Goal: Information Seeking & Learning: Learn about a topic

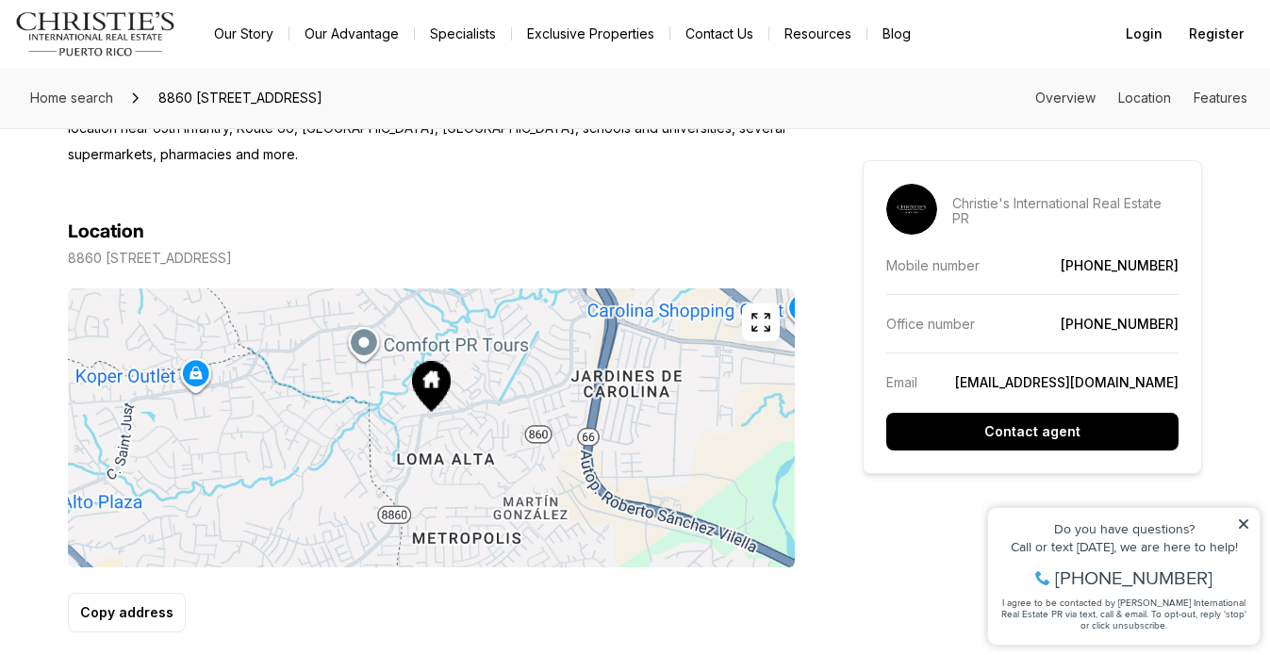
scroll to position [1003, 0]
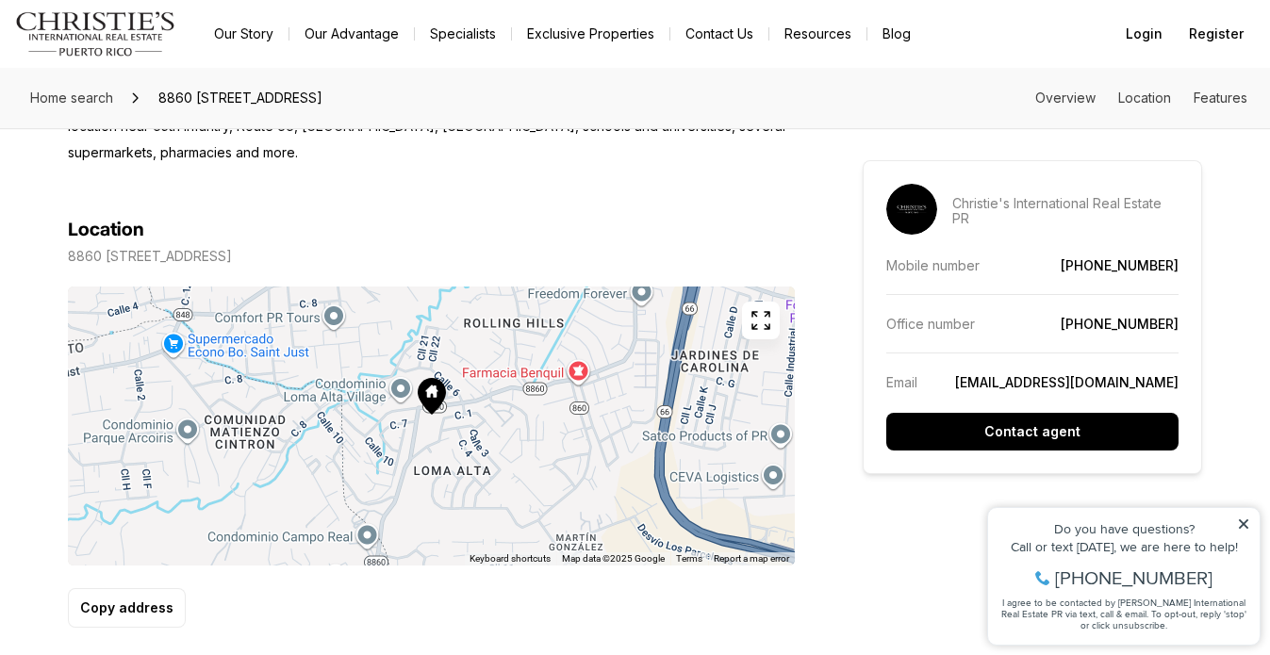
click at [438, 438] on div at bounding box center [431, 426] width 727 height 279
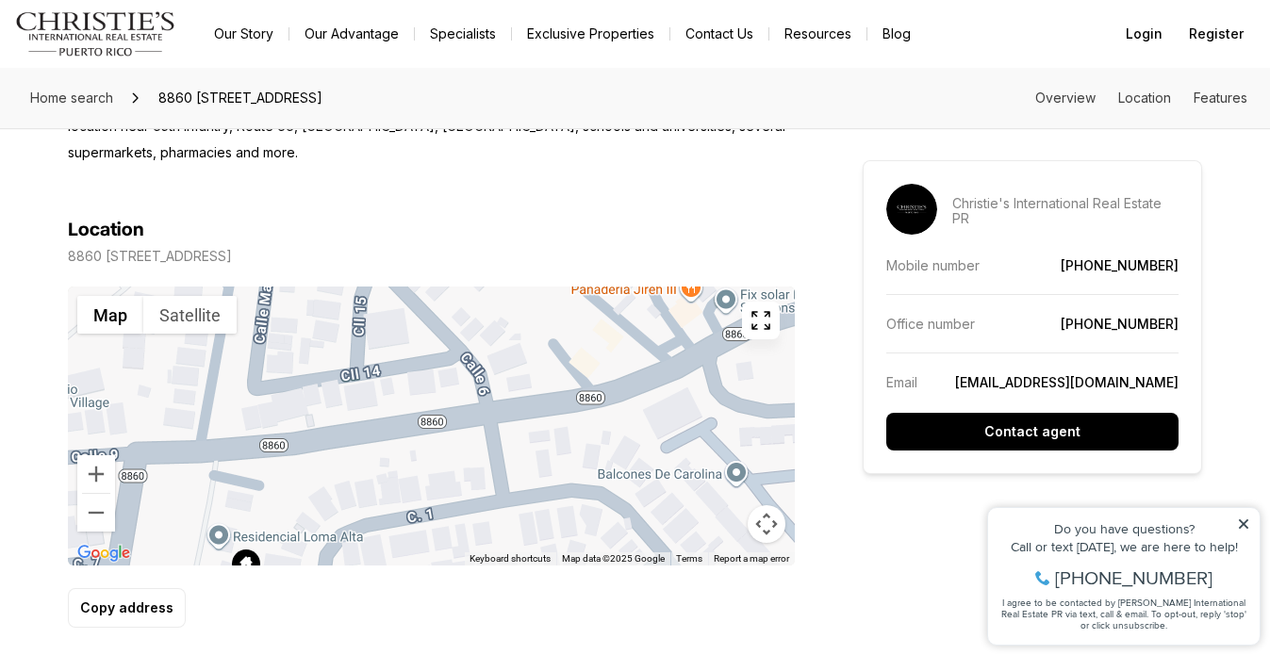
drag, startPoint x: 488, startPoint y: 435, endPoint x: 921, endPoint y: 559, distance: 450.2
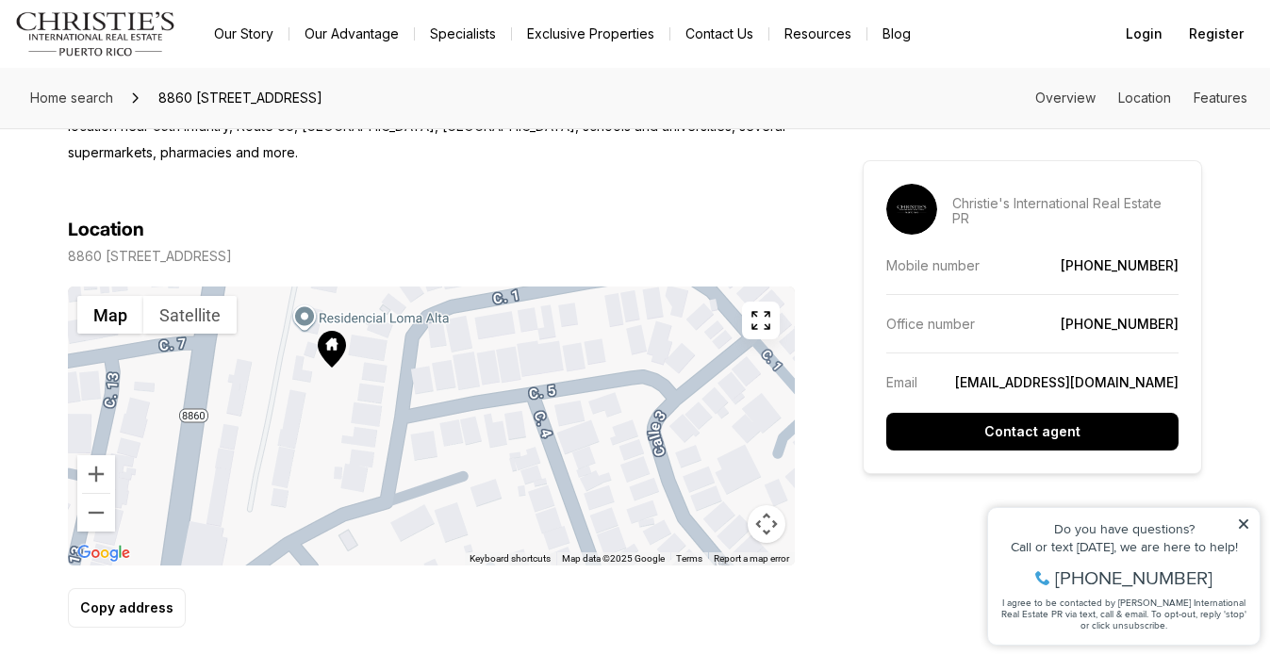
drag, startPoint x: 672, startPoint y: 471, endPoint x: 758, endPoint y: 246, distance: 241.0
click at [758, 246] on div "Location [STREET_ADDRESS] ← Move left → Move right ↑ Move up ↓ Move down + Zoom…" at bounding box center [431, 423] width 727 height 409
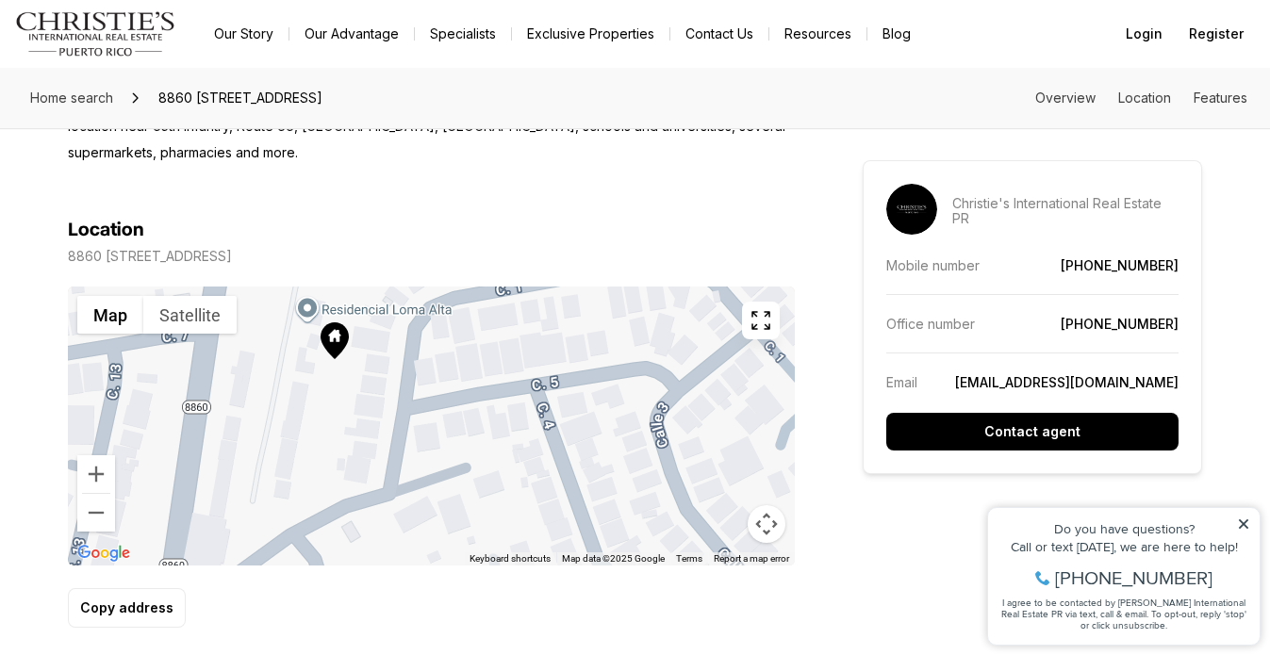
click at [322, 353] on icon at bounding box center [334, 340] width 28 height 37
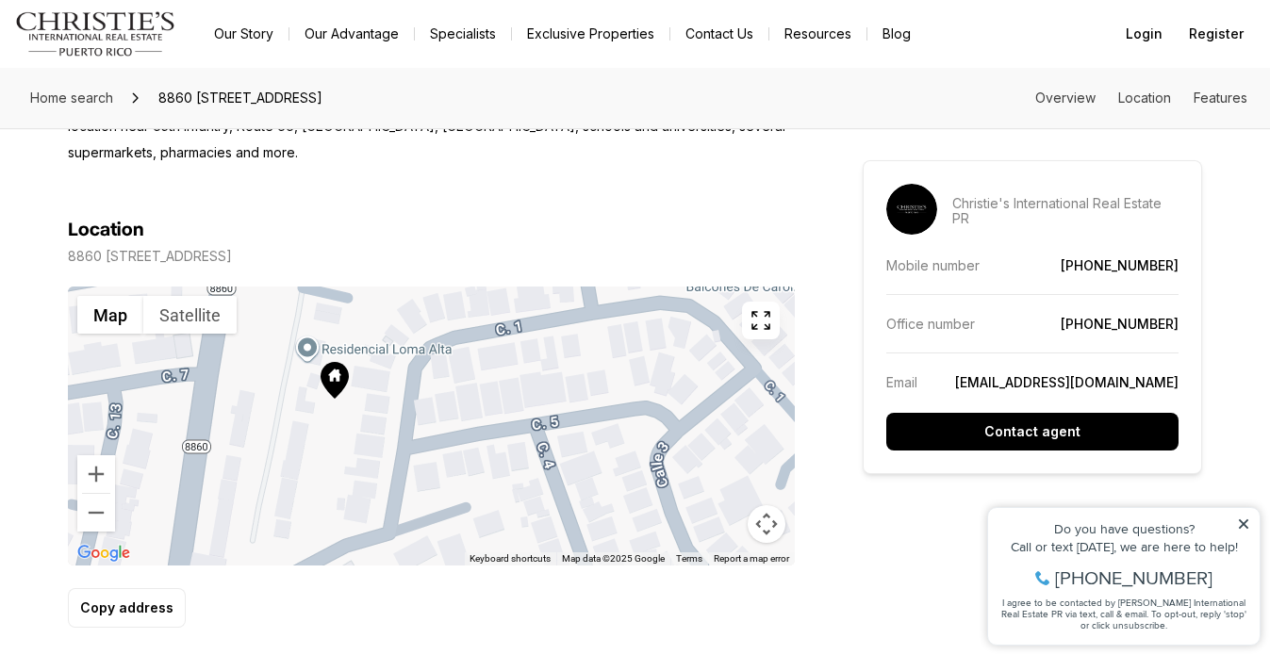
drag, startPoint x: 333, startPoint y: 340, endPoint x: 335, endPoint y: 400, distance: 59.4
click at [335, 399] on icon at bounding box center [334, 380] width 28 height 37
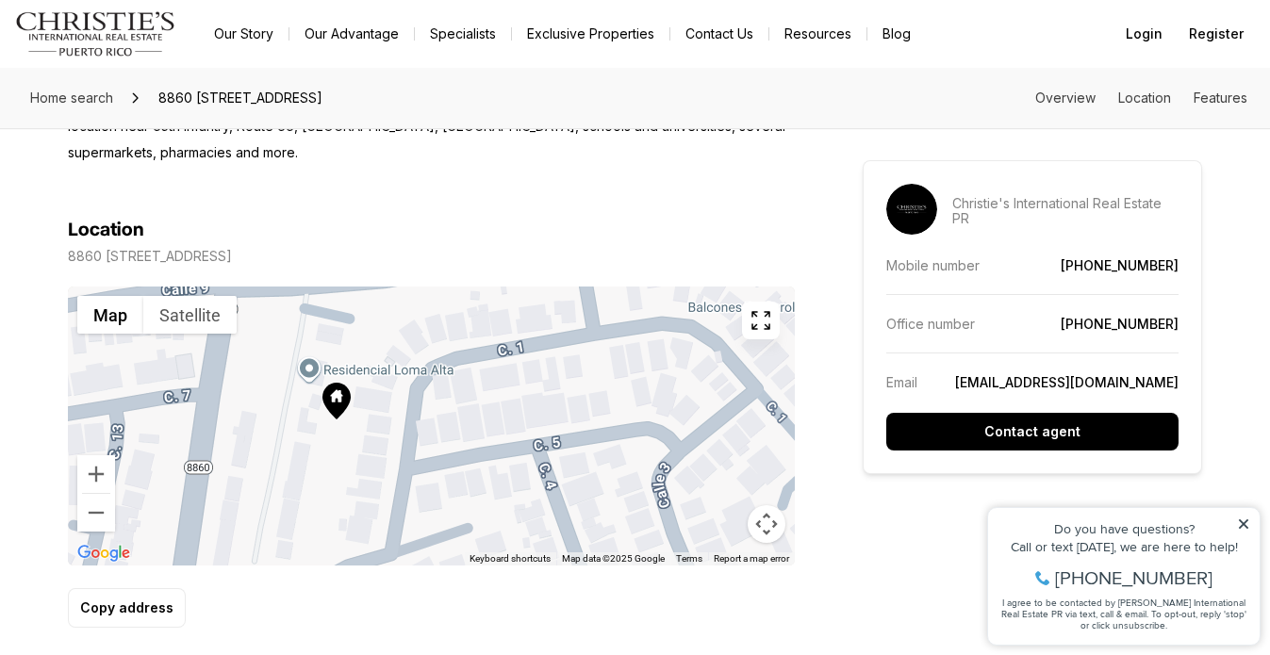
click at [306, 380] on div at bounding box center [431, 426] width 727 height 279
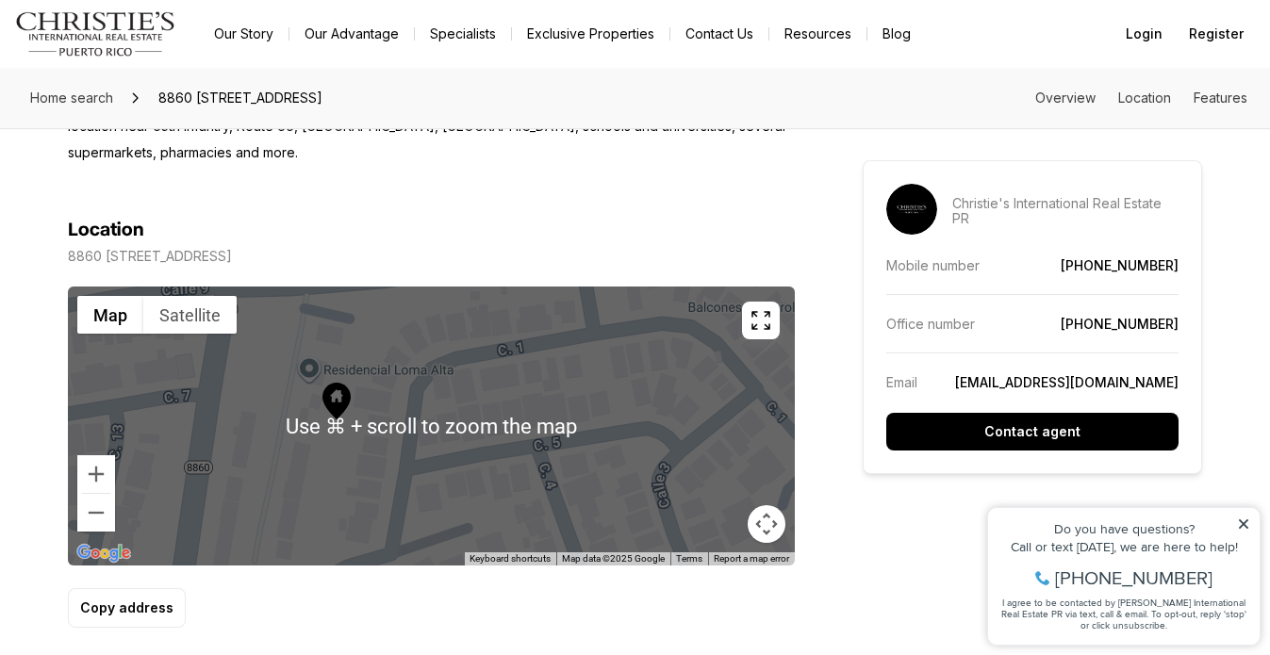
scroll to position [1019, 0]
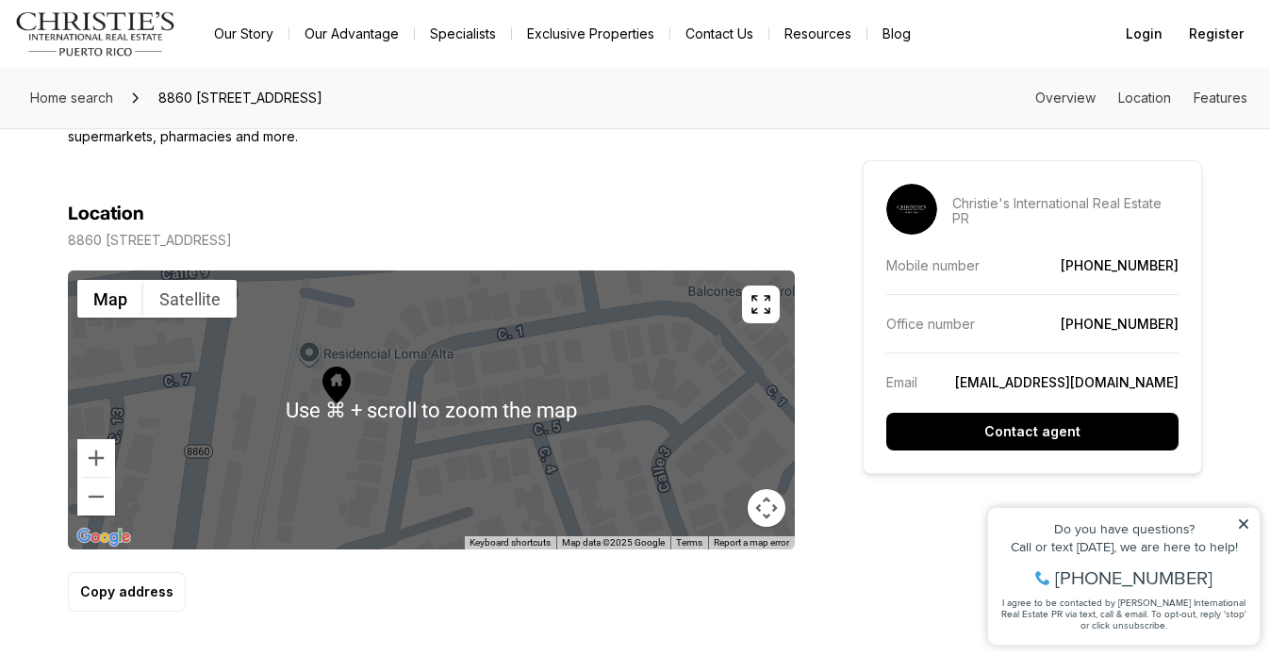
click at [767, 314] on icon "button" at bounding box center [760, 304] width 23 height 23
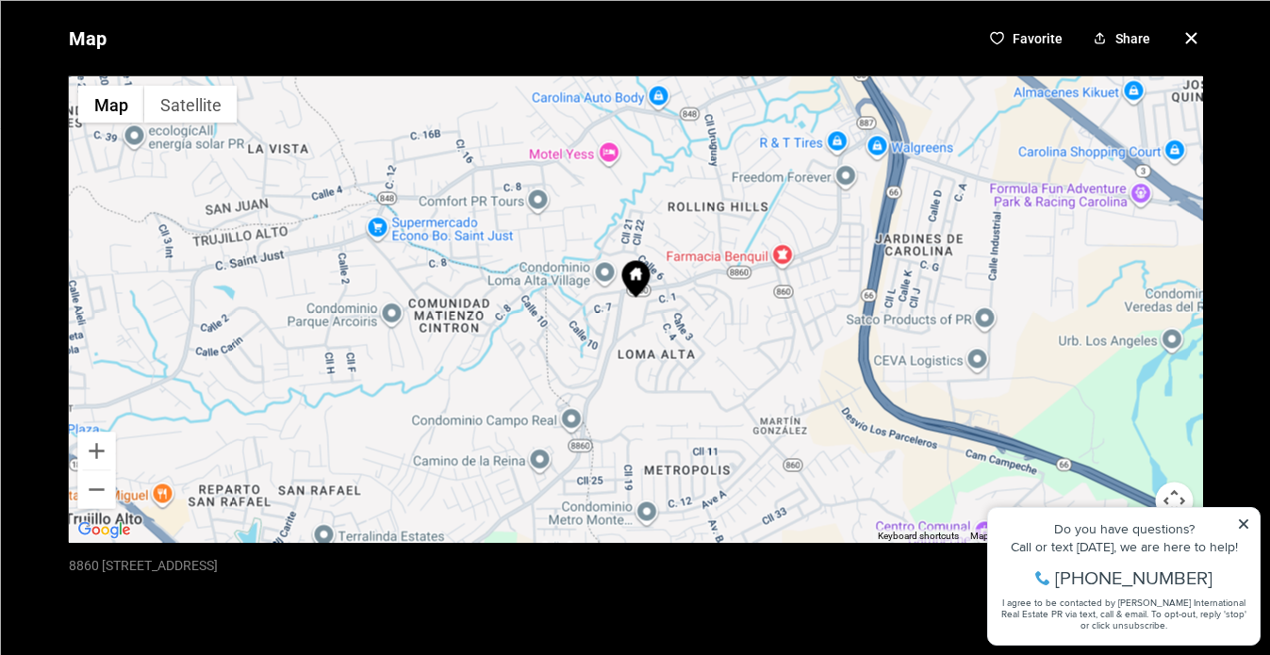
click at [1244, 528] on div "Map Favorite Share ← Move left → Move right ↑ Move up ↓ Move down + Zoom in - Z…" at bounding box center [635, 327] width 1270 height 655
click at [1247, 522] on div "Map Favorite Share ← Move left → Move right ↑ Move up ↓ Move down + Zoom in - Z…" at bounding box center [635, 327] width 1270 height 655
click at [1240, 523] on div "Map Favorite Share ← Move left → Move right ↑ Move up ↓ Move down + Zoom in - Z…" at bounding box center [635, 327] width 1270 height 655
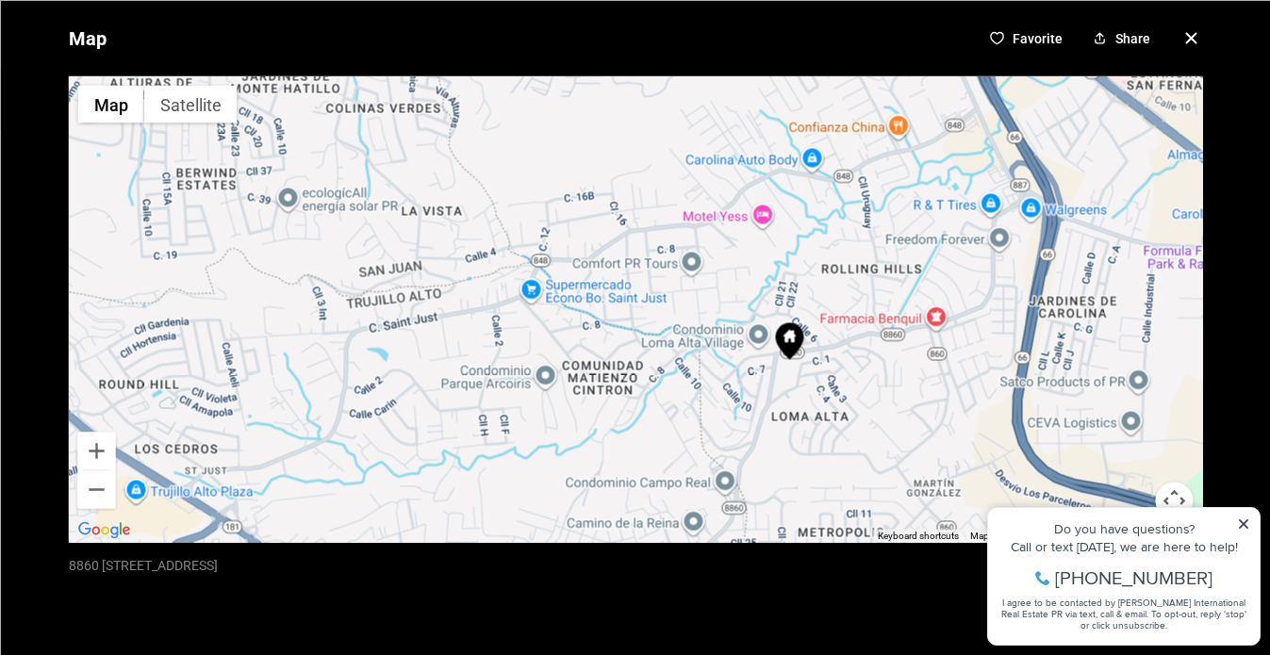
drag, startPoint x: 811, startPoint y: 477, endPoint x: 965, endPoint y: 540, distance: 167.0
click at [965, 540] on div "Map Satellite Keyboard shortcuts Map Data Map data ©2025 Google Map data ©2025 …" at bounding box center [635, 308] width 1134 height 467
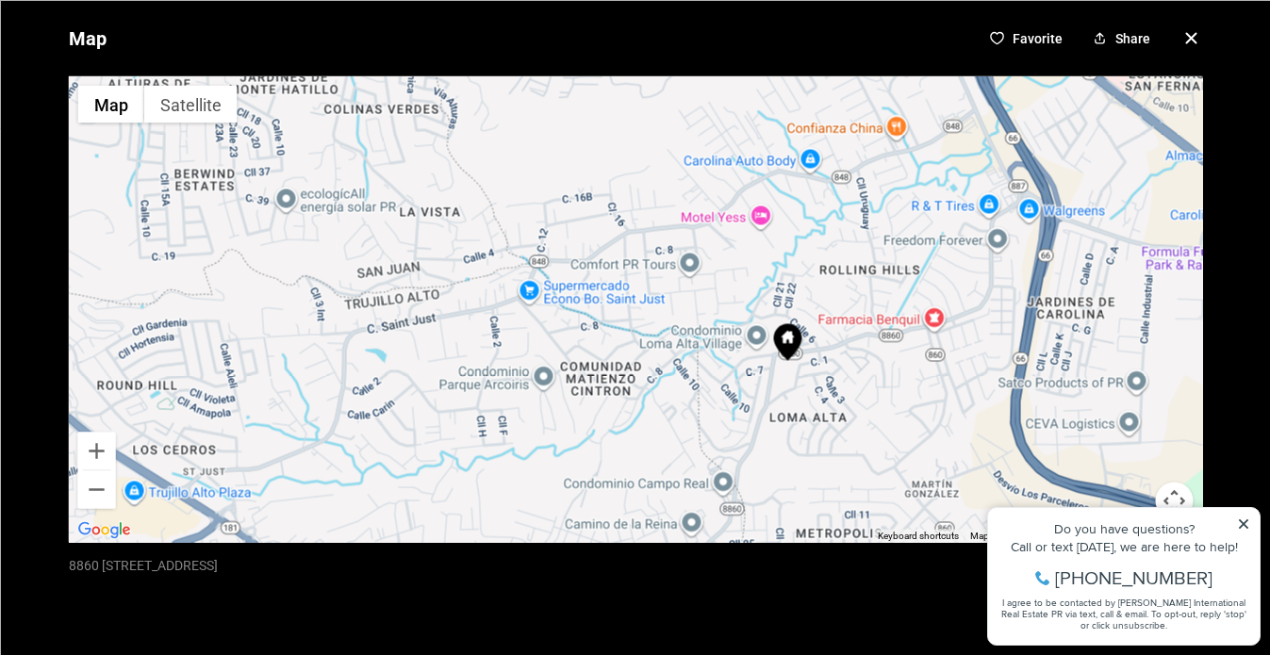
click at [1240, 523] on div "Map Favorite Share ← Move left → Move right ↑ Move up ↓ Move down + Zoom in - Z…" at bounding box center [635, 327] width 1270 height 655
click at [1169, 507] on button "Map camera controls" at bounding box center [1174, 501] width 38 height 38
click at [1124, 403] on button "Zoom in" at bounding box center [1127, 406] width 38 height 38
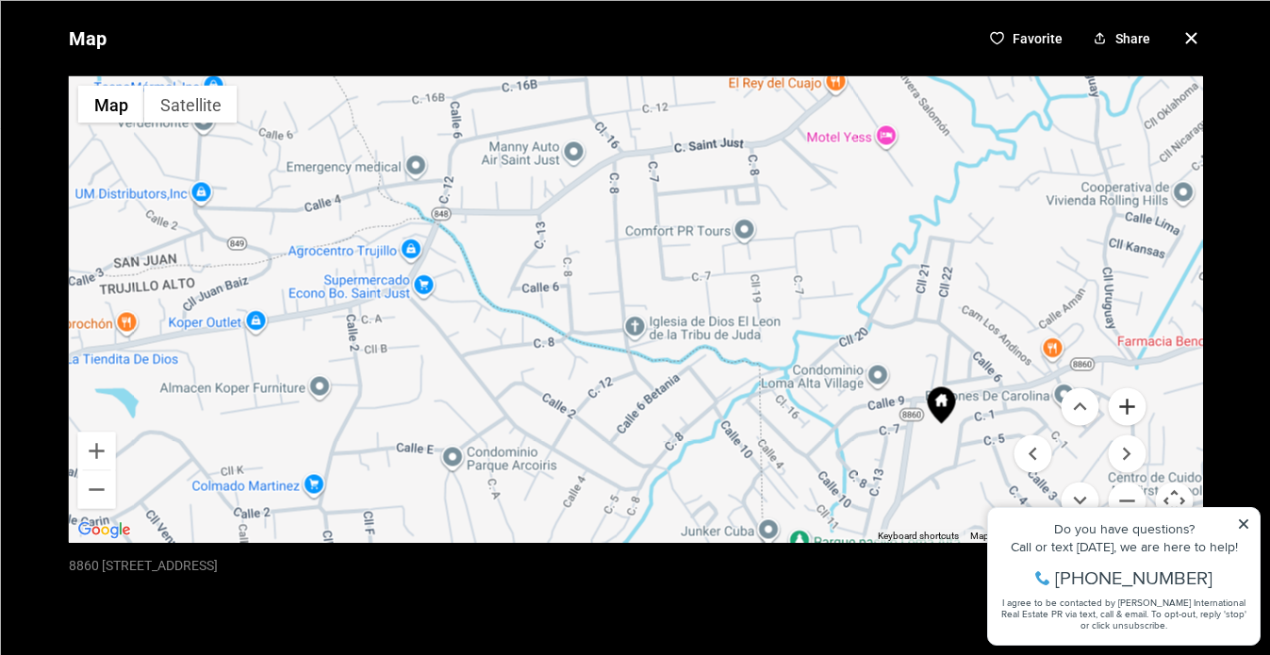
click at [1124, 404] on button "Zoom in" at bounding box center [1127, 406] width 38 height 38
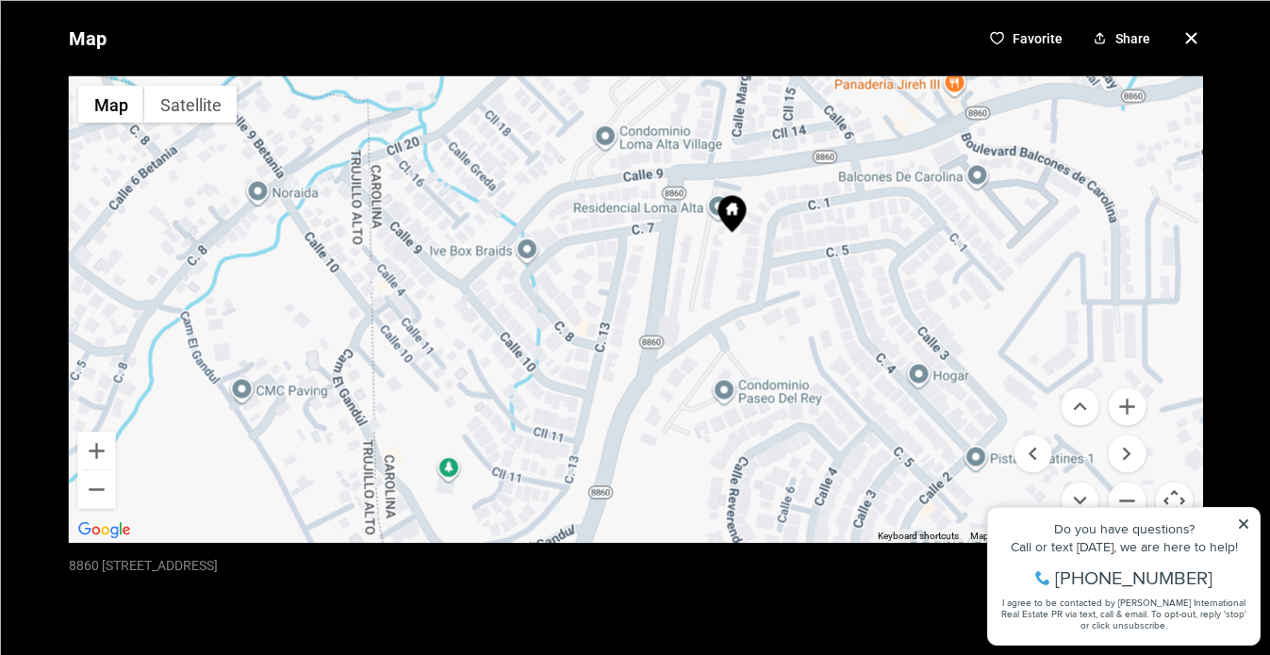
drag, startPoint x: 907, startPoint y: 328, endPoint x: 388, endPoint y: 10, distance: 608.0
click at [388, 10] on div "Map Favorite Share ← Move left → Move right ↑ Move up ↓ Move down + Zoom in - Z…" at bounding box center [635, 327] width 1270 height 655
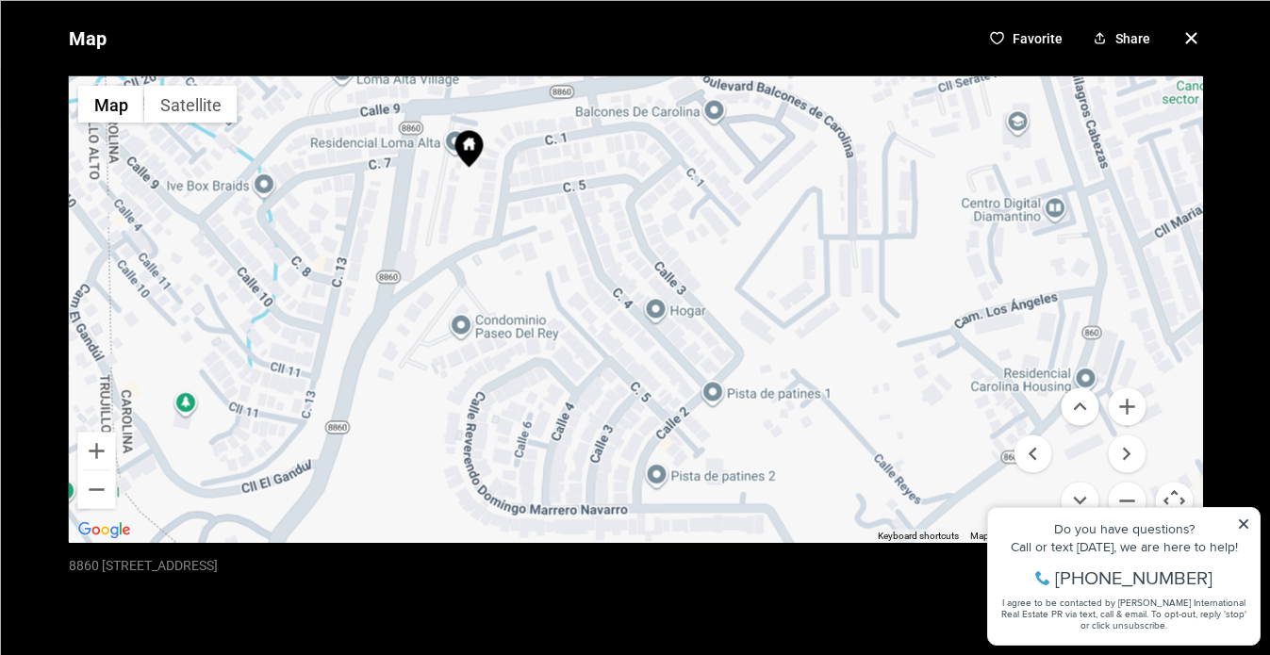
drag, startPoint x: 691, startPoint y: 370, endPoint x: 431, endPoint y: 305, distance: 268.2
click at [431, 305] on div at bounding box center [635, 308] width 1134 height 467
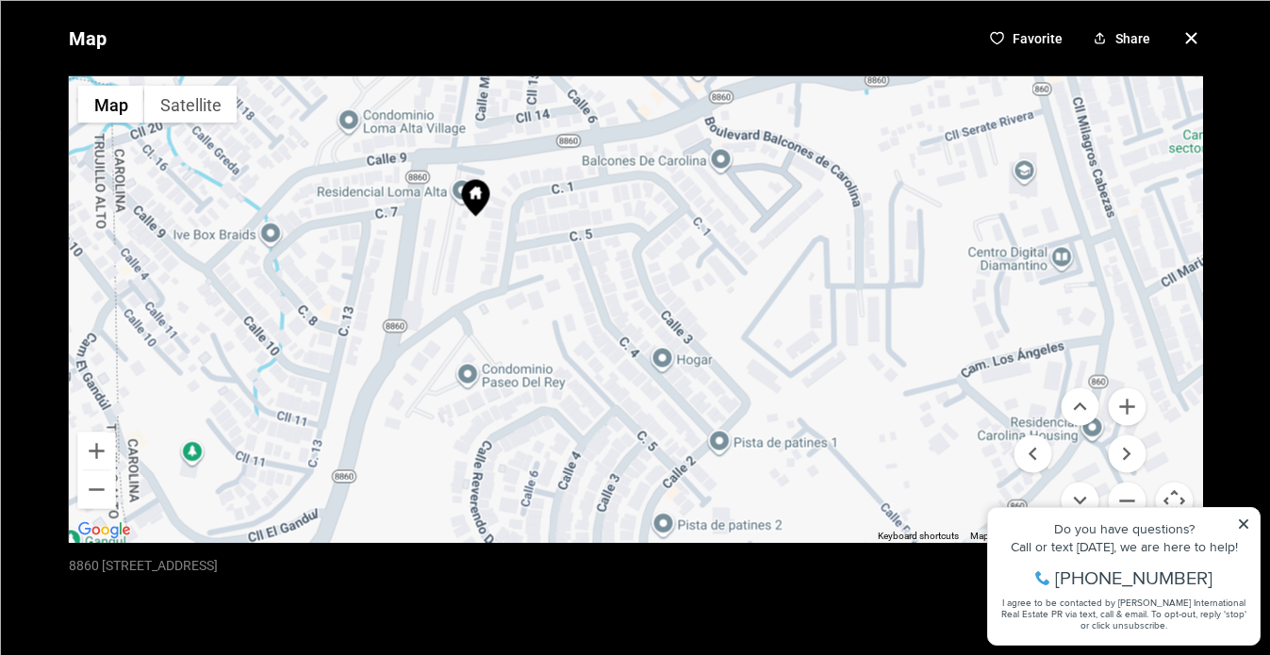
drag, startPoint x: 515, startPoint y: 359, endPoint x: 521, endPoint y: 410, distance: 51.3
click at [521, 410] on div at bounding box center [635, 308] width 1134 height 467
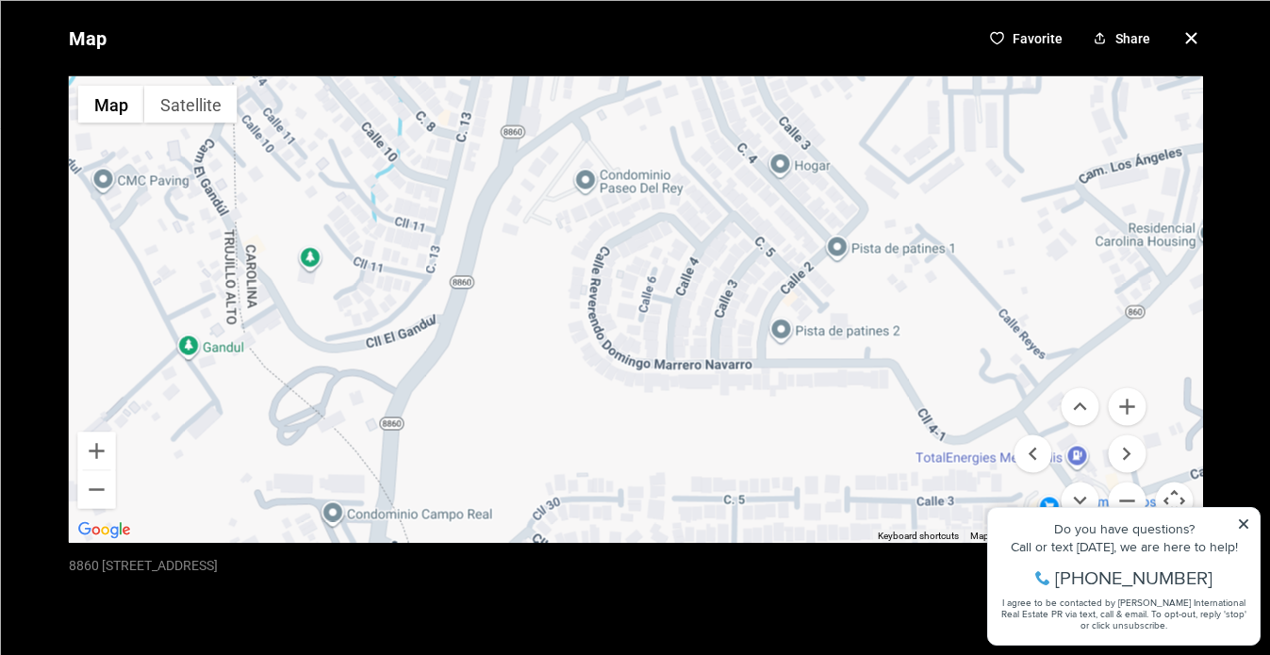
drag, startPoint x: 501, startPoint y: 400, endPoint x: 618, endPoint y: 204, distance: 228.7
click at [618, 204] on div at bounding box center [635, 308] width 1134 height 467
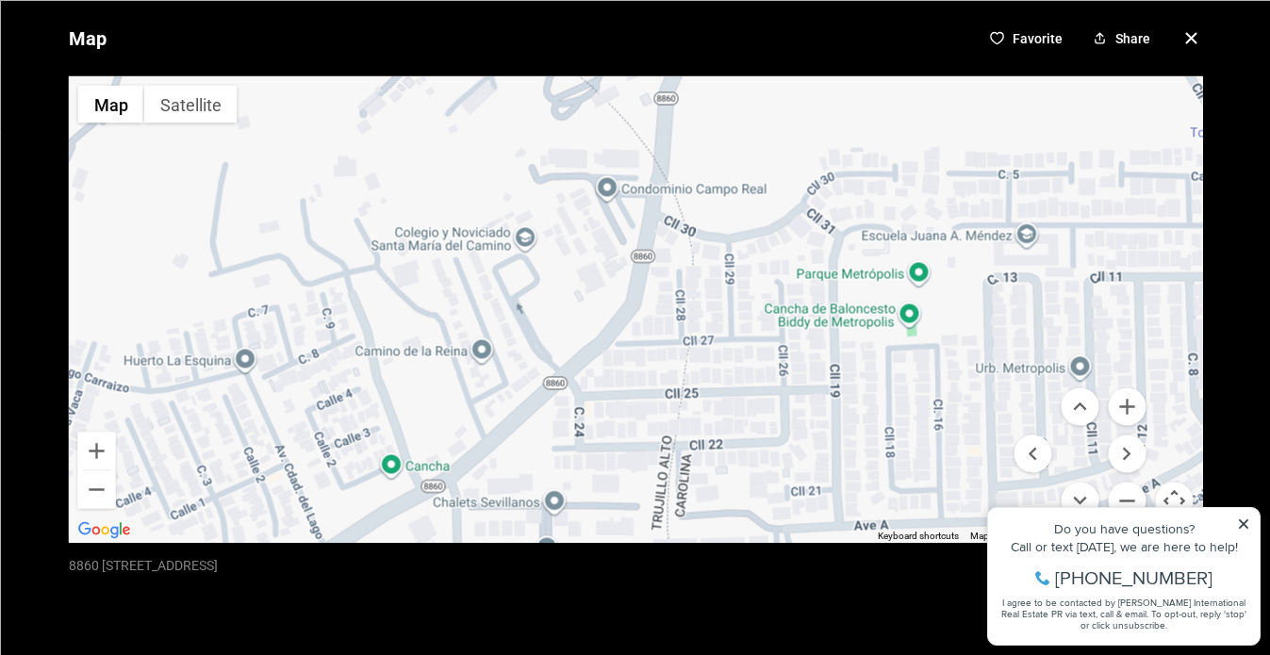
drag, startPoint x: 507, startPoint y: 304, endPoint x: 784, endPoint y: -22, distance: 427.2
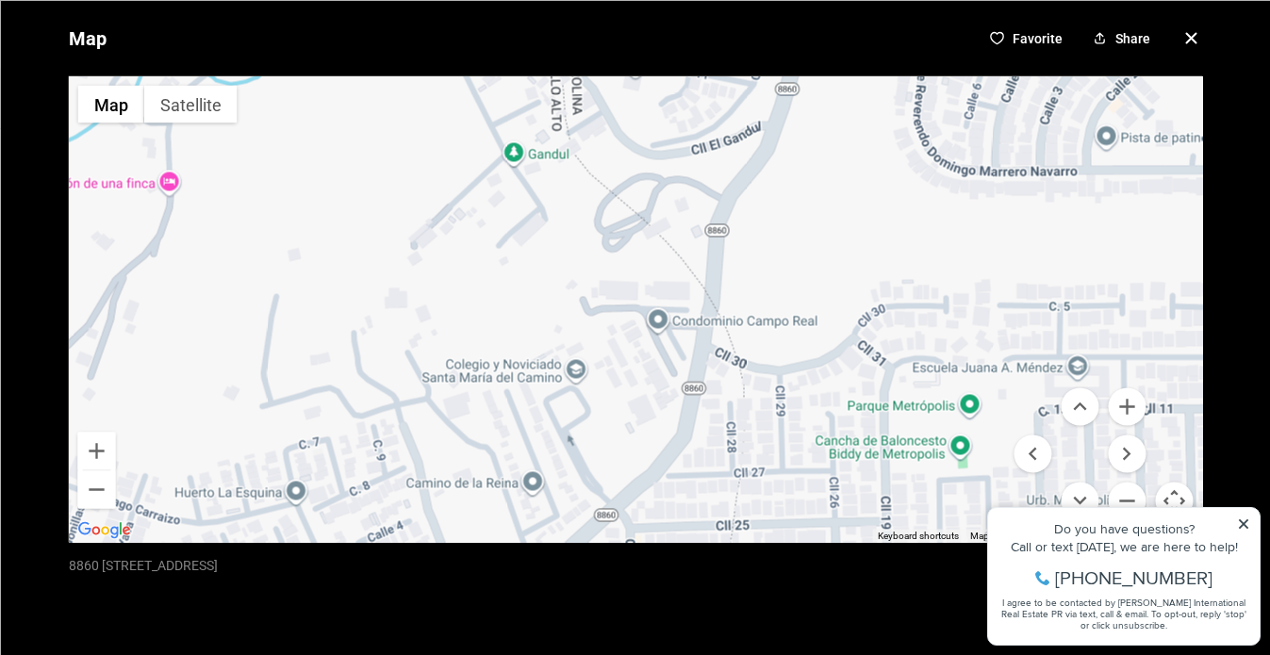
drag, startPoint x: 676, startPoint y: 208, endPoint x: 727, endPoint y: 340, distance: 141.4
click at [727, 340] on div at bounding box center [635, 308] width 1134 height 467
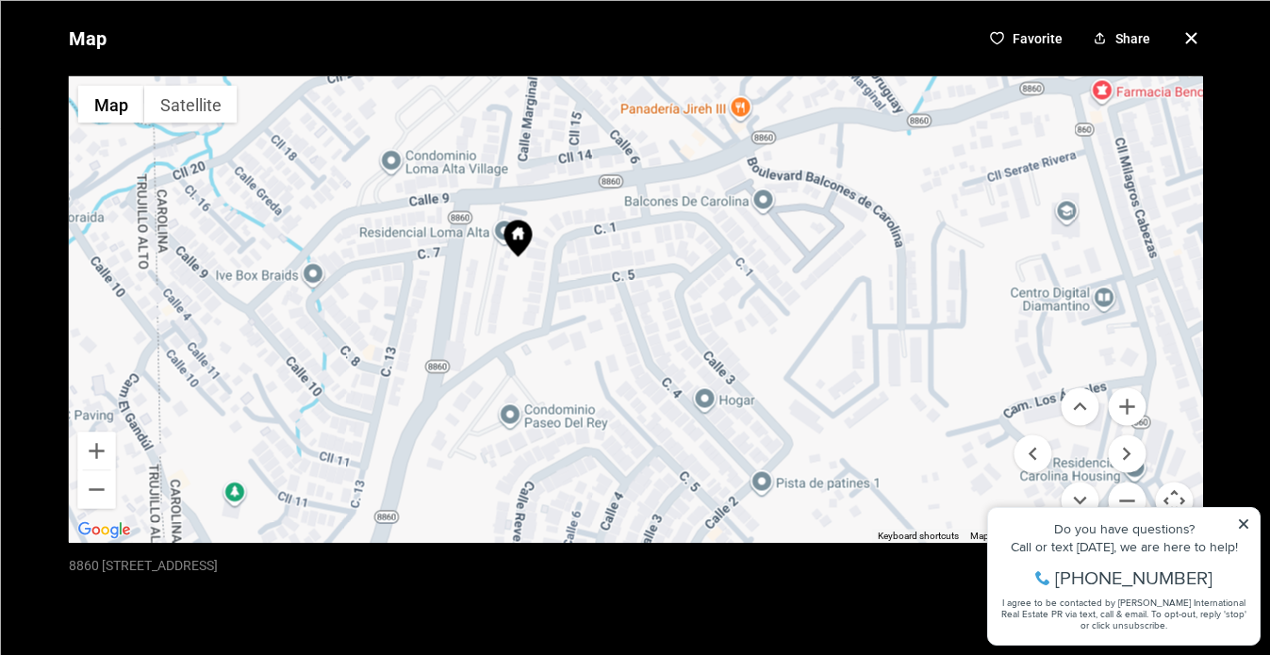
drag, startPoint x: 800, startPoint y: 357, endPoint x: 397, endPoint y: 784, distance: 587.4
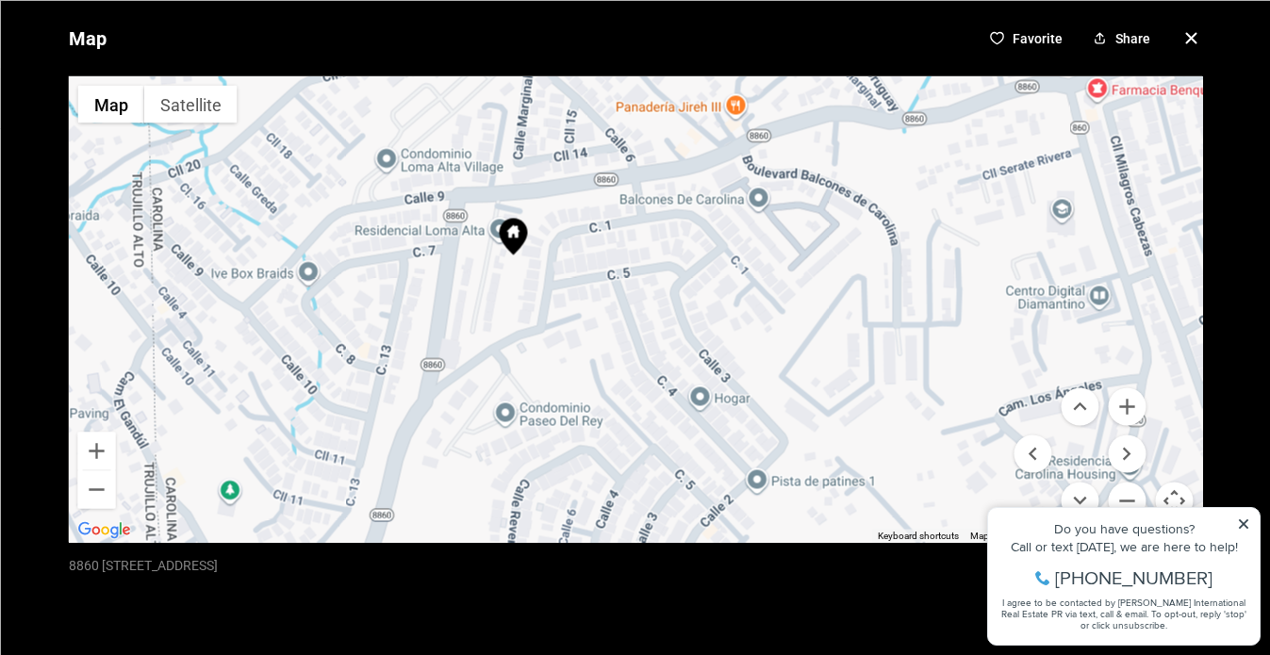
click at [1242, 528] on div "Map Favorite Share ← Move left → Move right ↑ Move up ↓ Move down + Zoom in - Z…" at bounding box center [635, 327] width 1270 height 655
click at [1129, 498] on button "Zoom out" at bounding box center [1127, 501] width 38 height 38
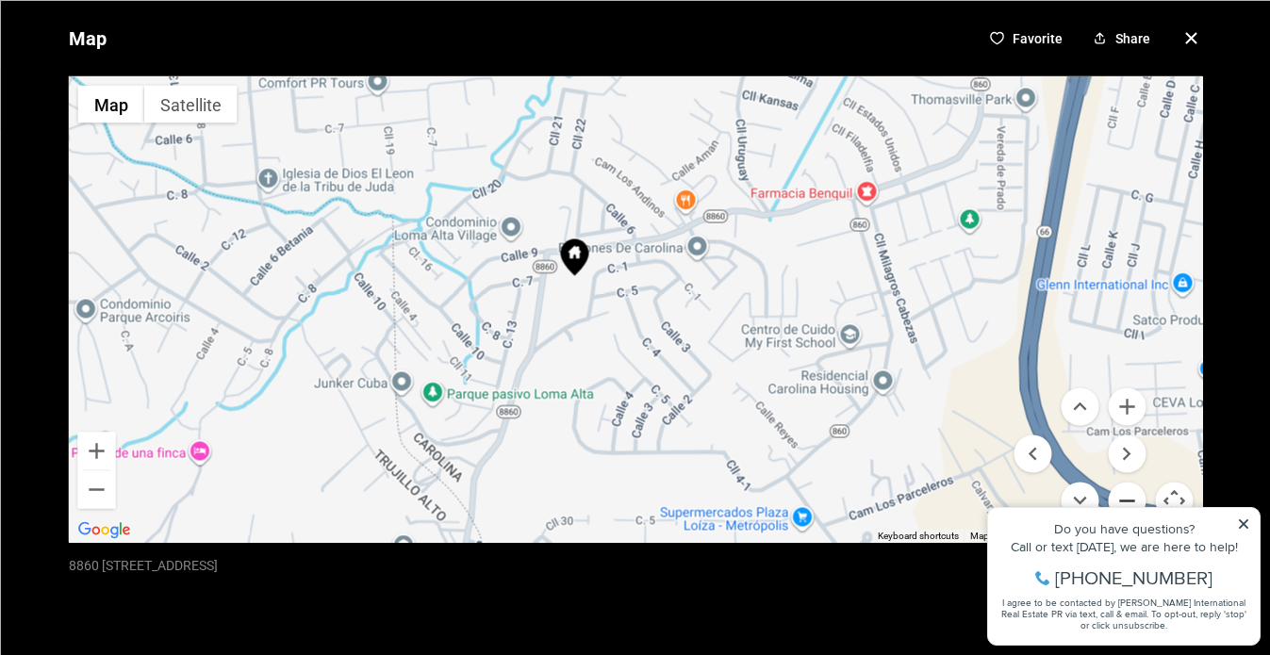
click at [1129, 499] on button "Zoom out" at bounding box center [1127, 501] width 38 height 38
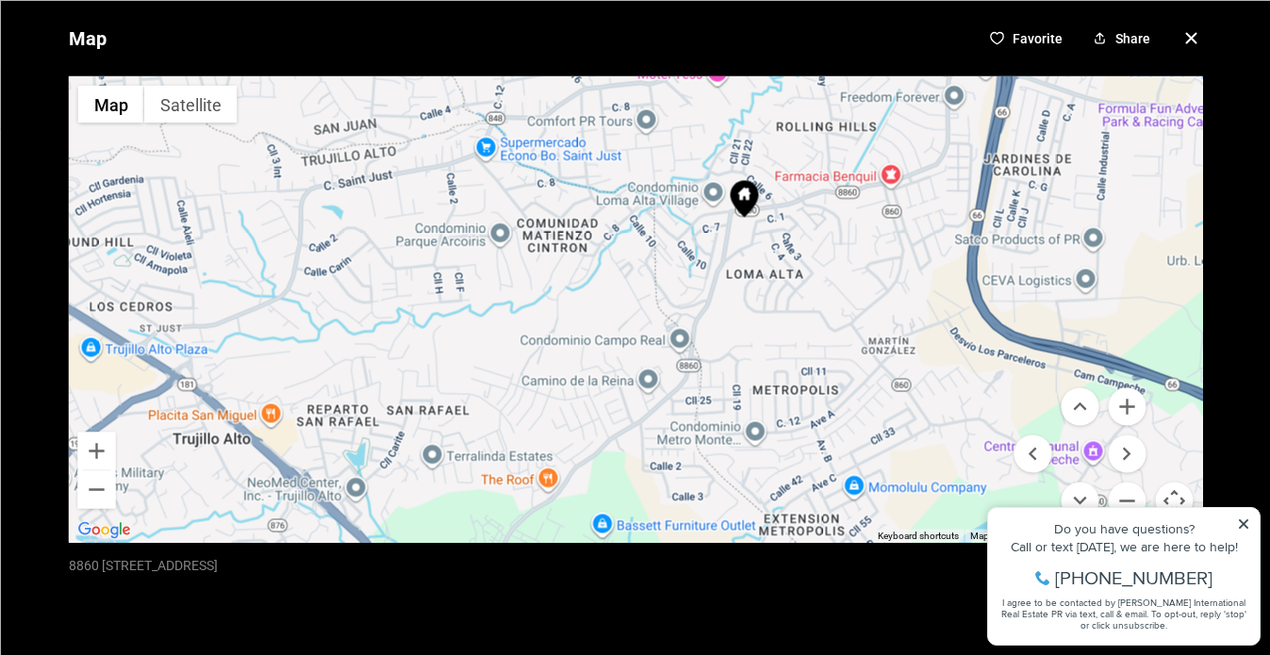
drag, startPoint x: 858, startPoint y: 404, endPoint x: 999, endPoint y: 335, distance: 157.7
click at [999, 335] on div at bounding box center [635, 308] width 1134 height 467
